Goal: Information Seeking & Learning: Learn about a topic

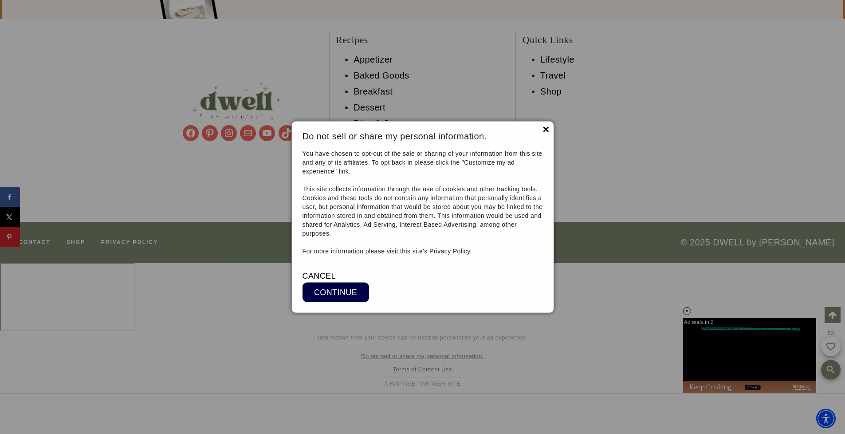
scroll to position [11482, 0]
